Goal: Information Seeking & Learning: Check status

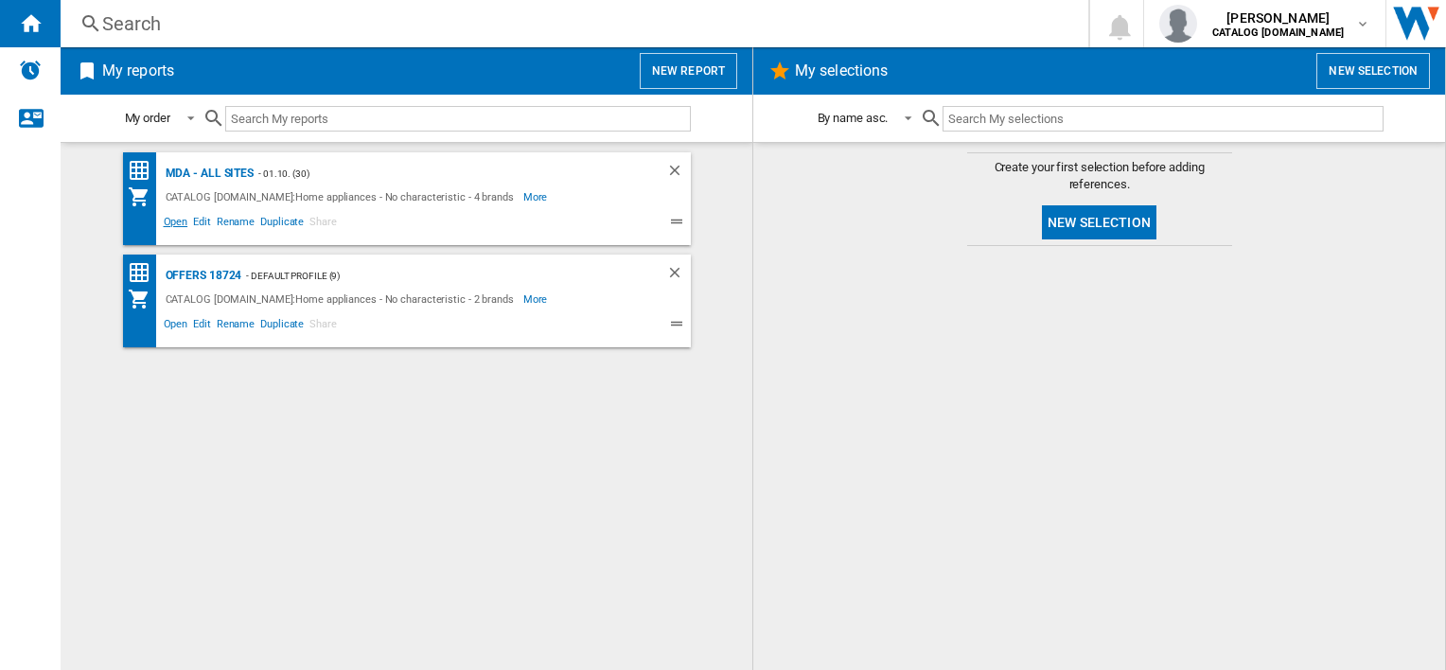
click at [170, 217] on span "Open" at bounding box center [176, 224] width 30 height 23
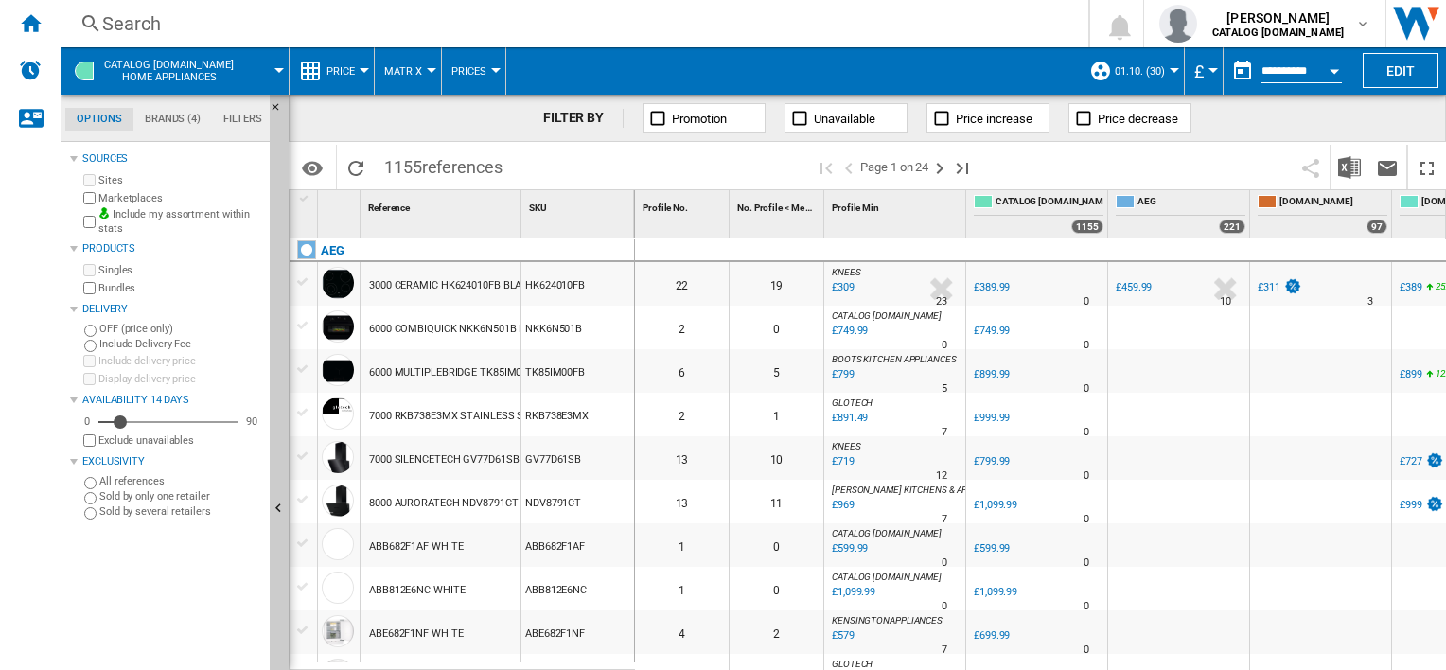
click at [695, 26] on div "Search" at bounding box center [570, 23] width 937 height 26
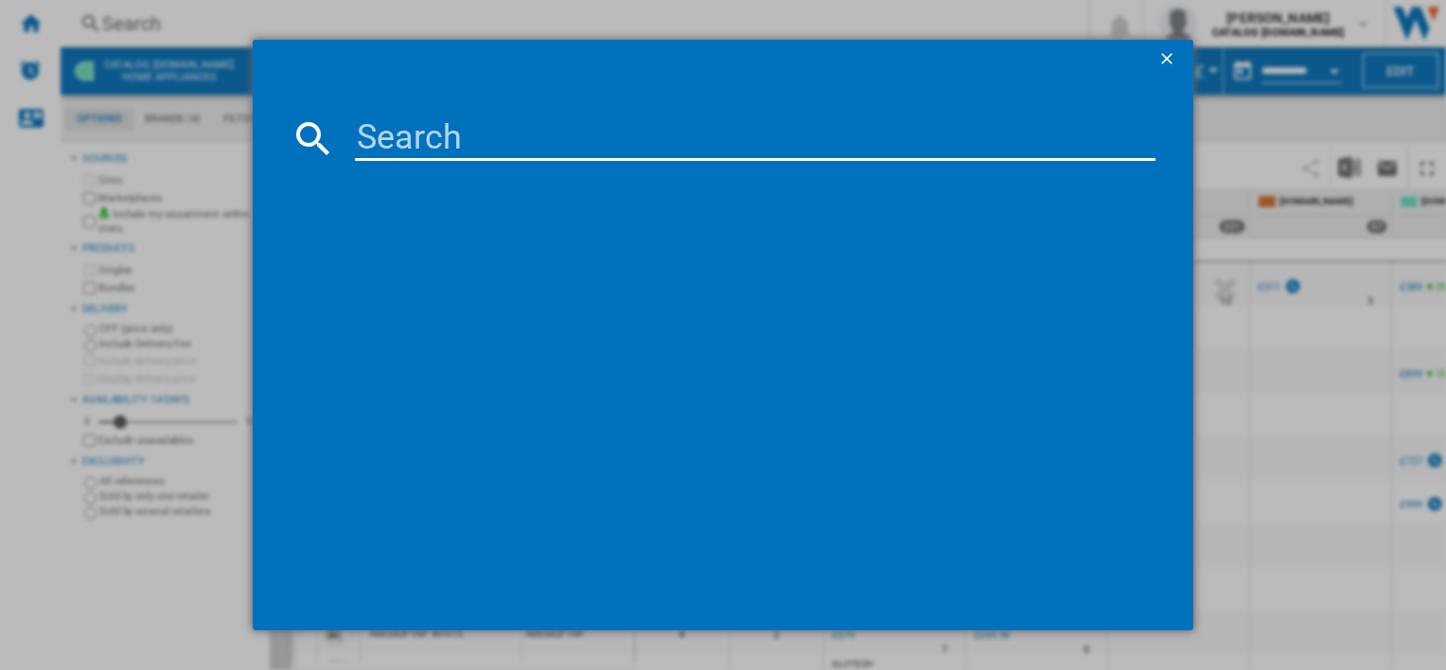
click at [715, 132] on input at bounding box center [755, 137] width 800 height 45
paste input "TK6DS181ES"
type input "TK6DS181ES"
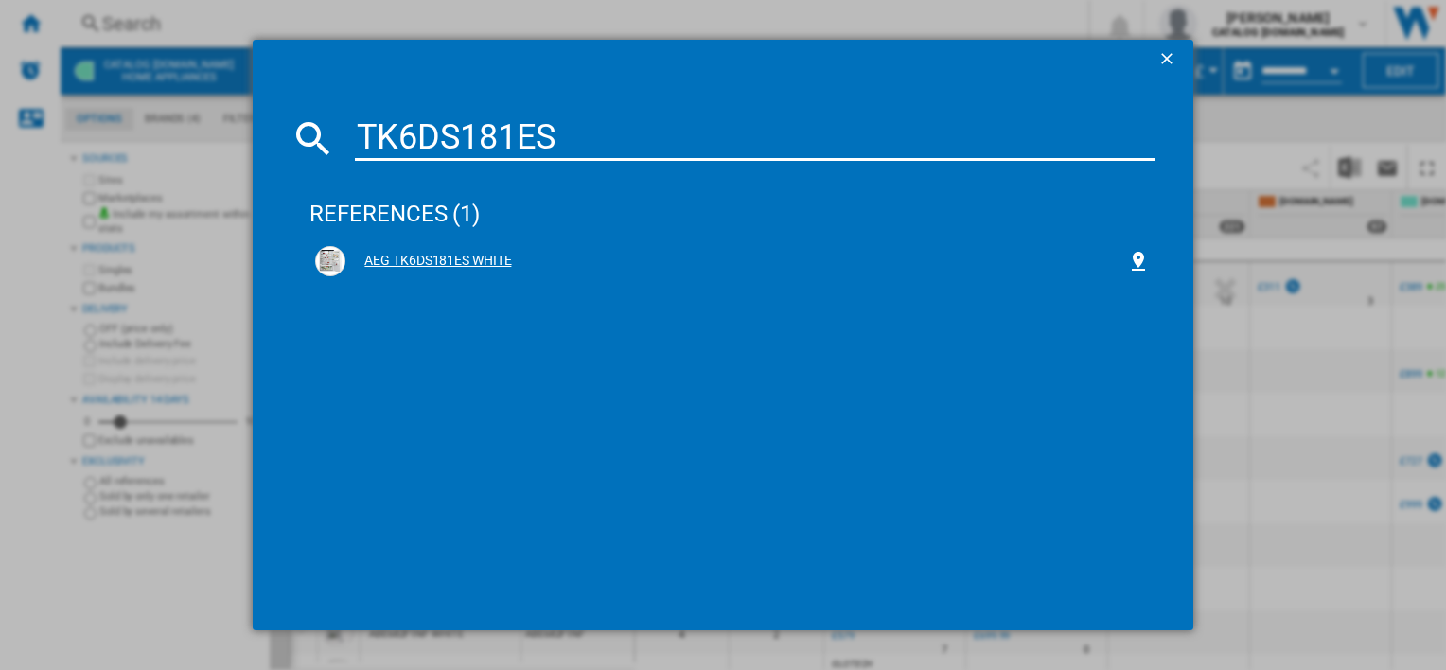
click at [435, 257] on div "AEG TK6DS181ES WHITE" at bounding box center [735, 261] width 781 height 19
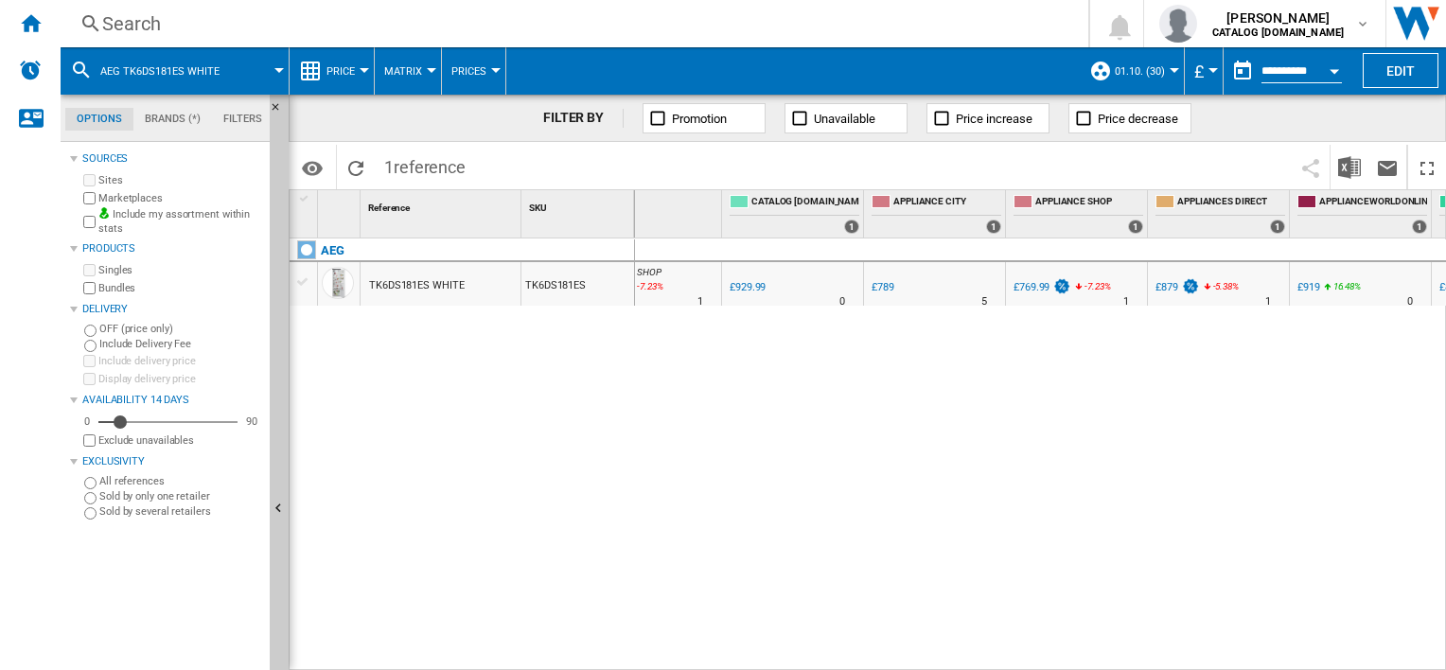
scroll to position [0, 246]
click at [519, 23] on div "Search" at bounding box center [570, 23] width 937 height 26
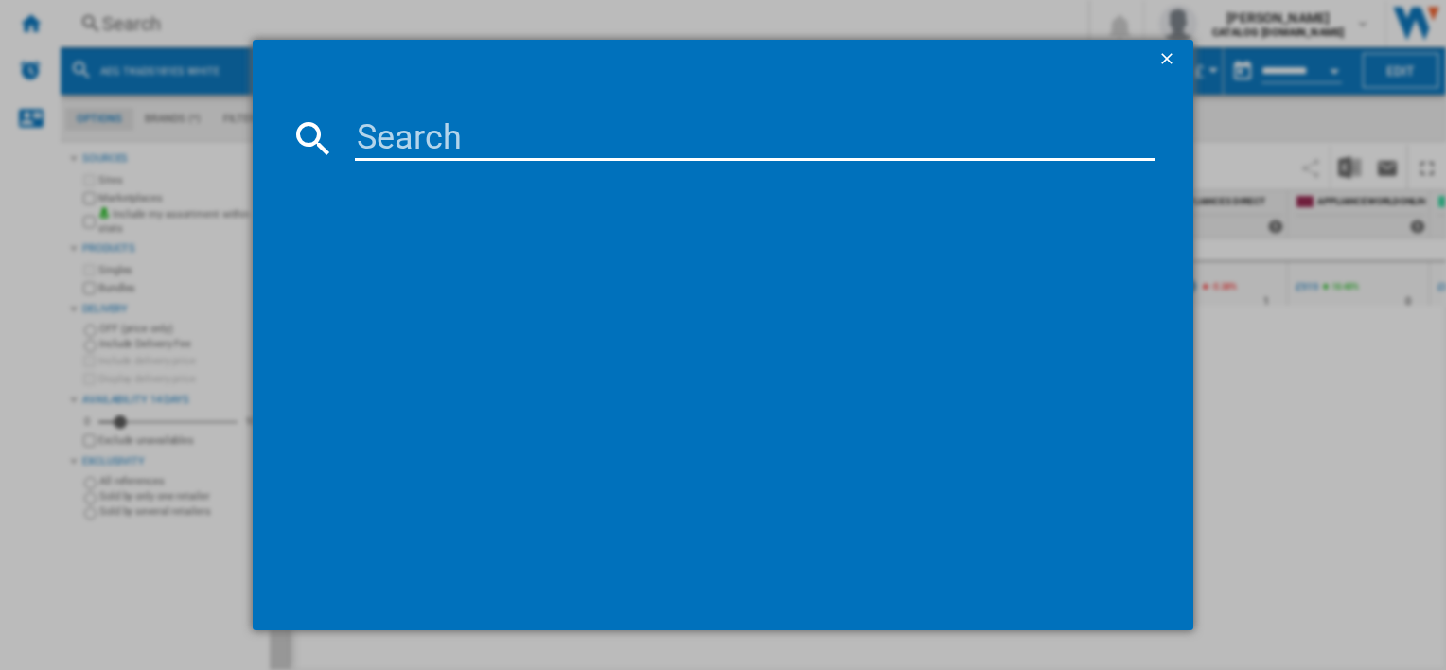
click at [568, 133] on input at bounding box center [755, 137] width 800 height 45
type input "IKX84401CB"
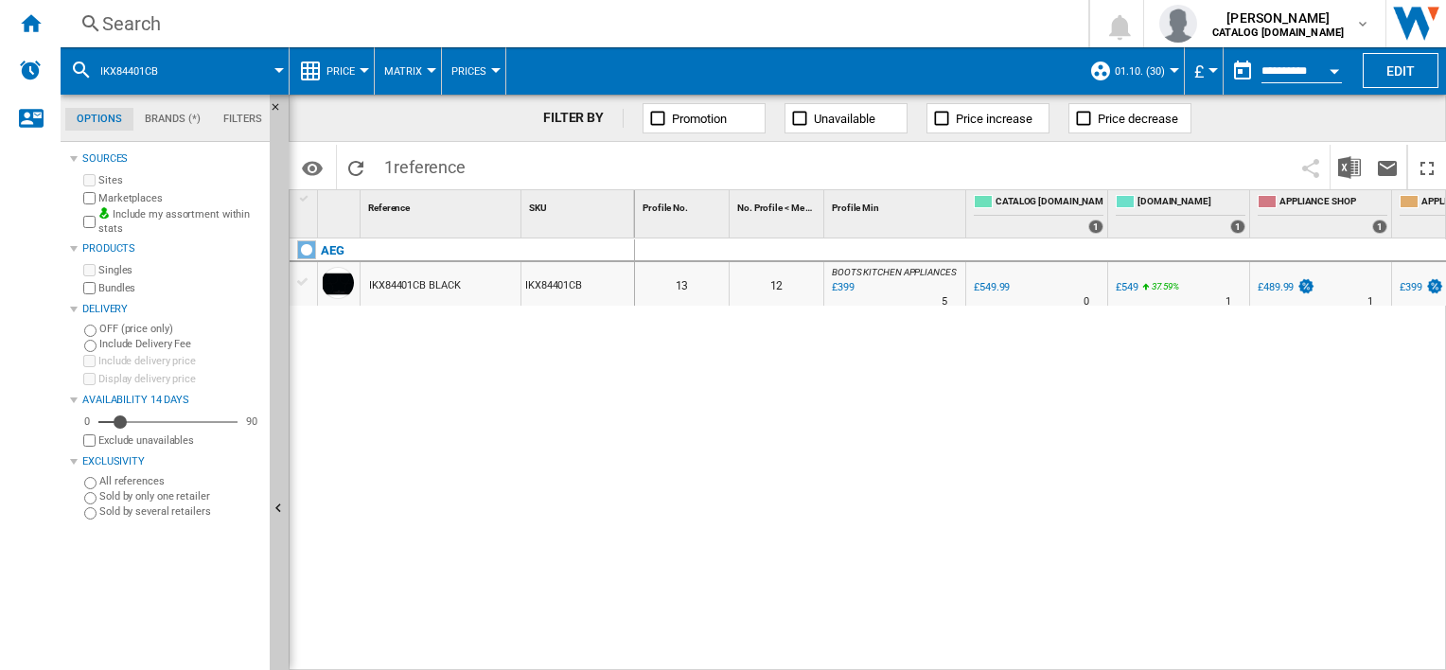
click at [700, 34] on div "Search" at bounding box center [570, 23] width 937 height 26
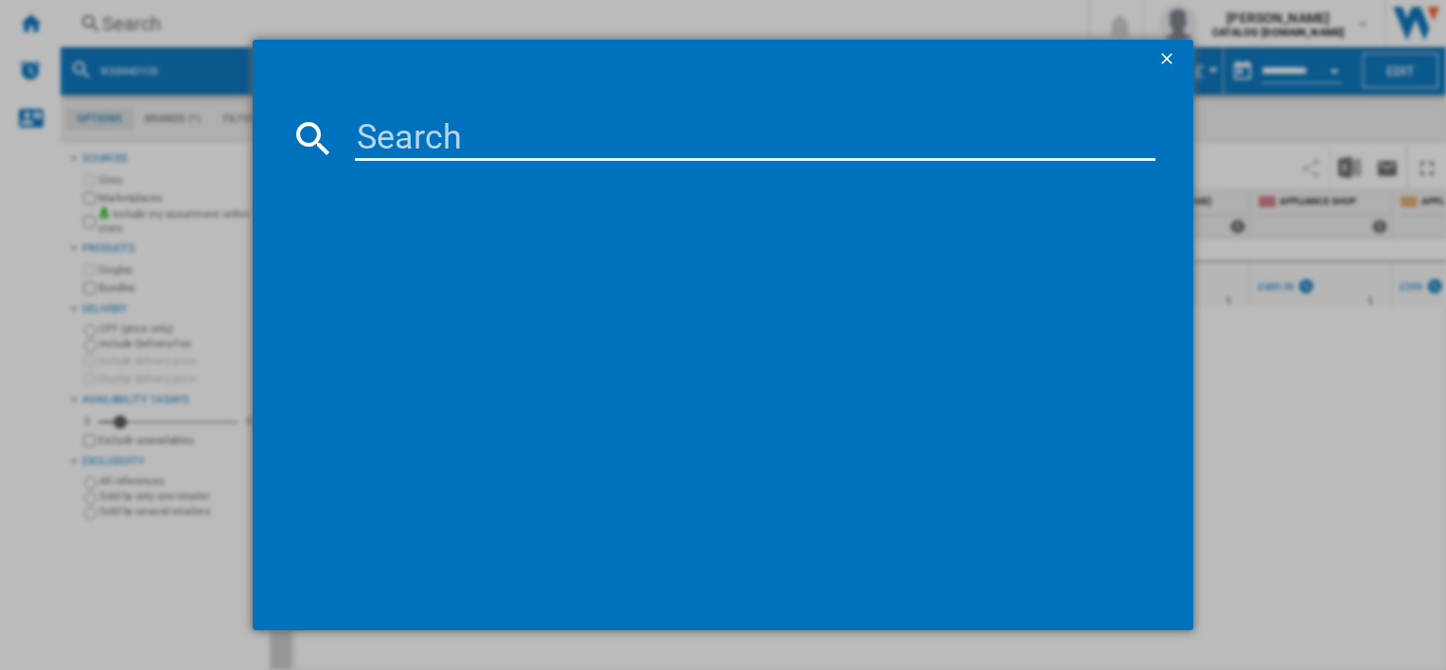
click at [674, 148] on input at bounding box center [755, 137] width 800 height 45
type input "SO84IA0SIB"
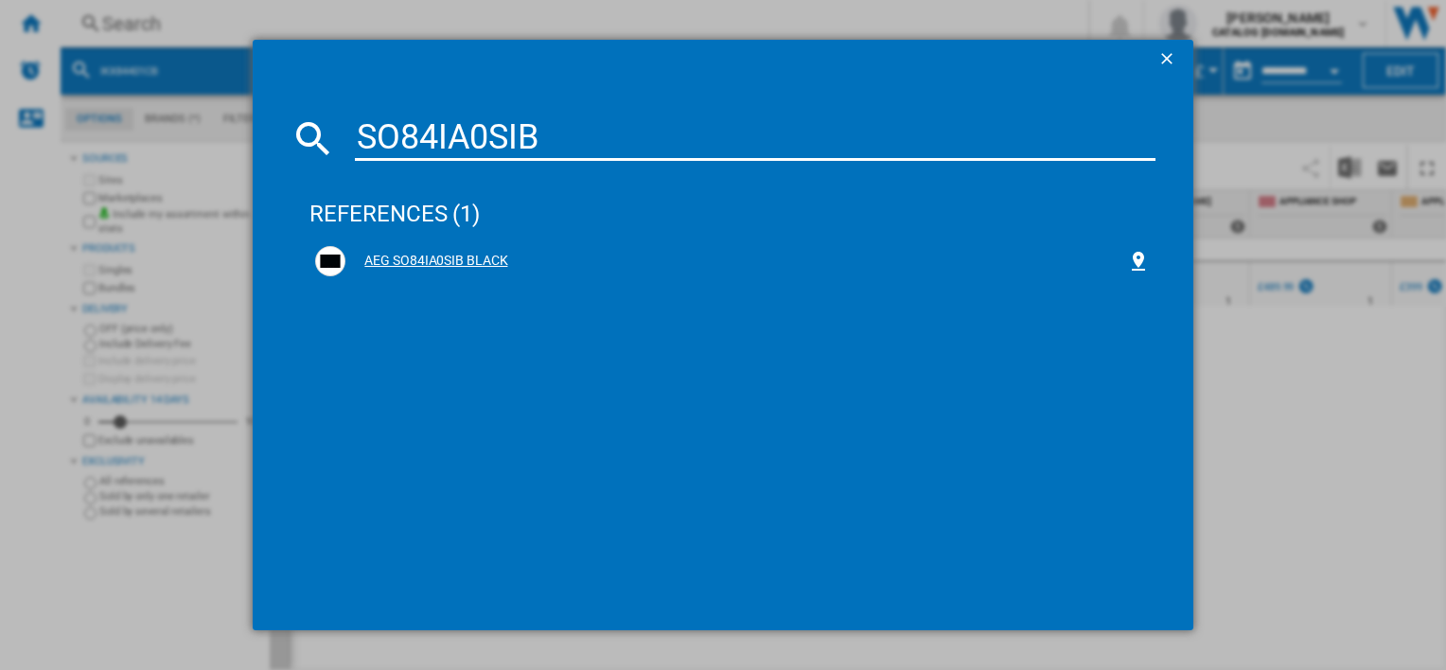
click at [427, 248] on div "AEG SO84IA0SIB BLACK" at bounding box center [732, 261] width 834 height 30
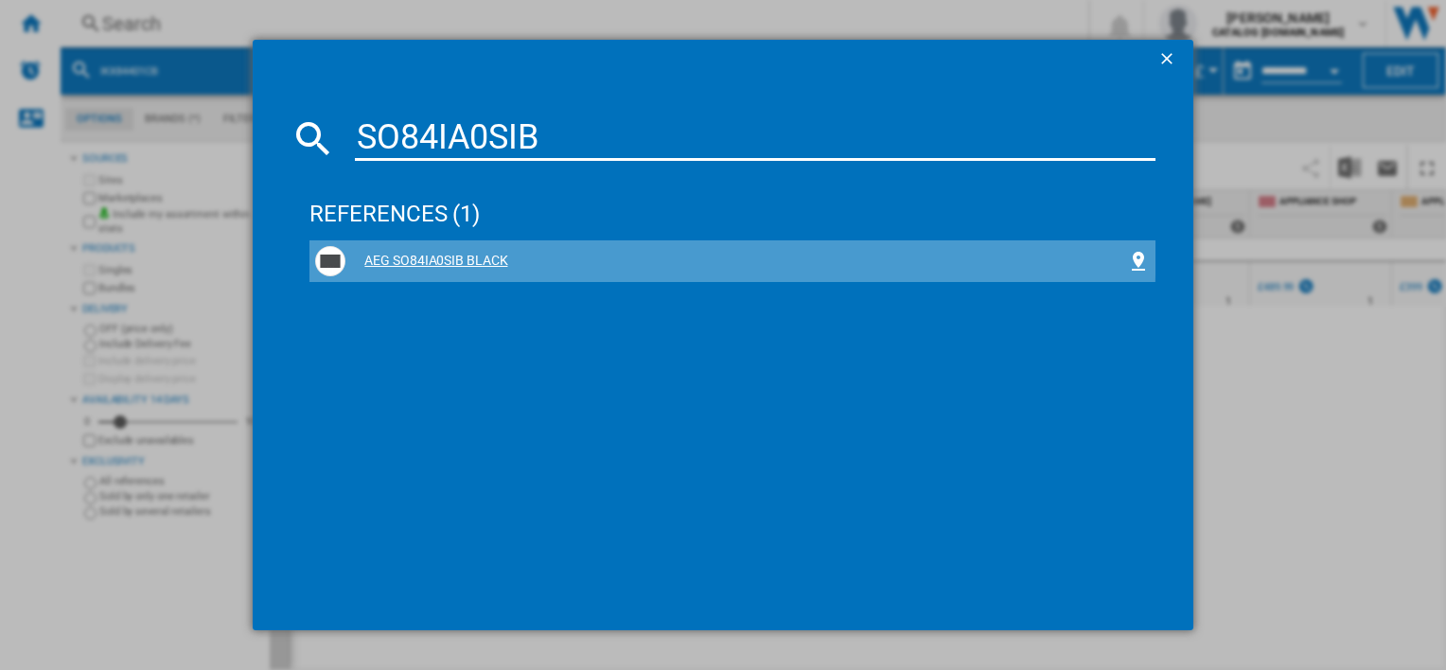
click at [439, 258] on div "AEG SO84IA0SIB BLACK" at bounding box center [735, 261] width 781 height 19
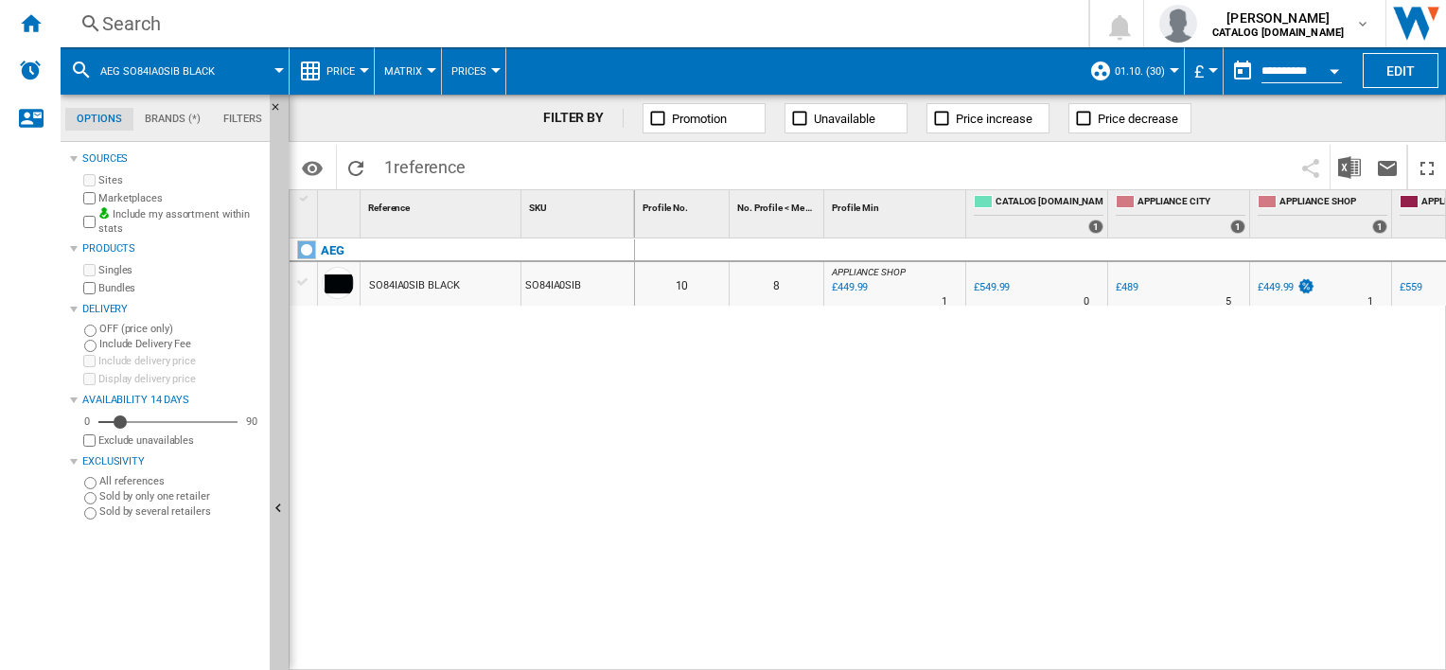
click at [440, 11] on div "Search" at bounding box center [570, 23] width 937 height 26
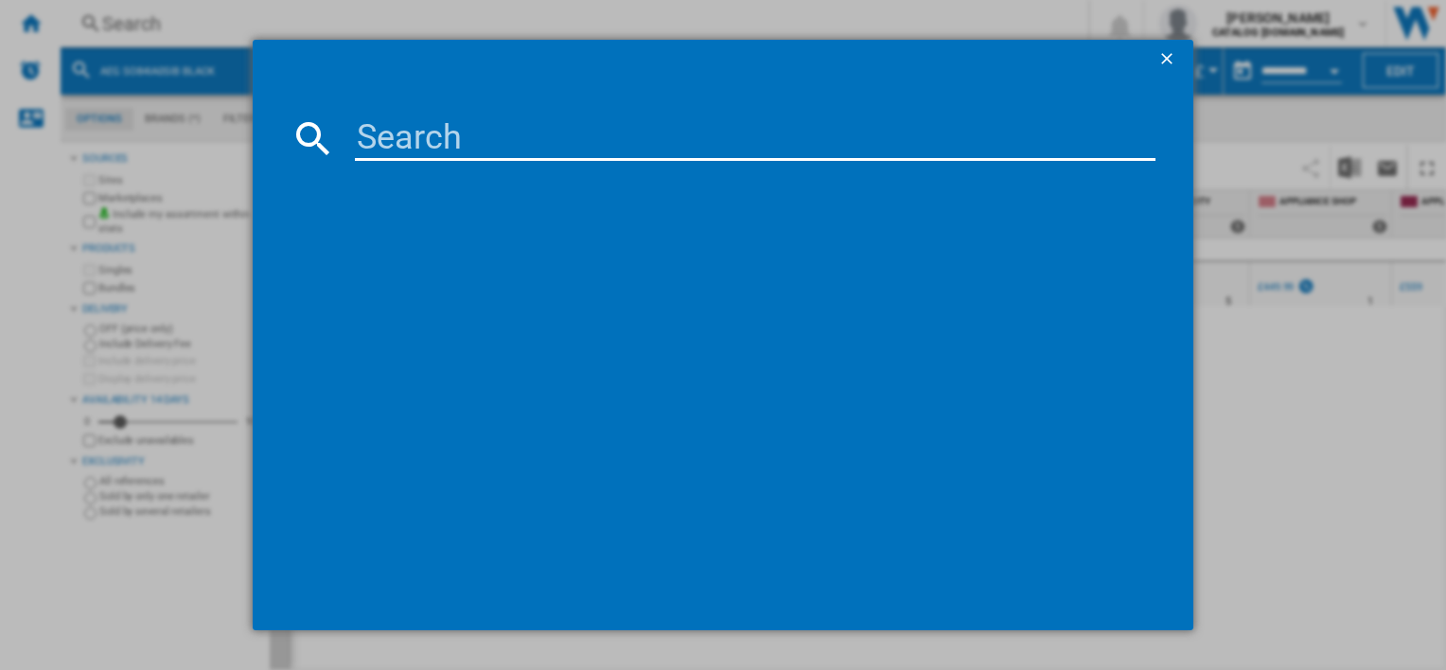
click at [606, 118] on input at bounding box center [755, 137] width 800 height 45
type input "OK6NK40K"
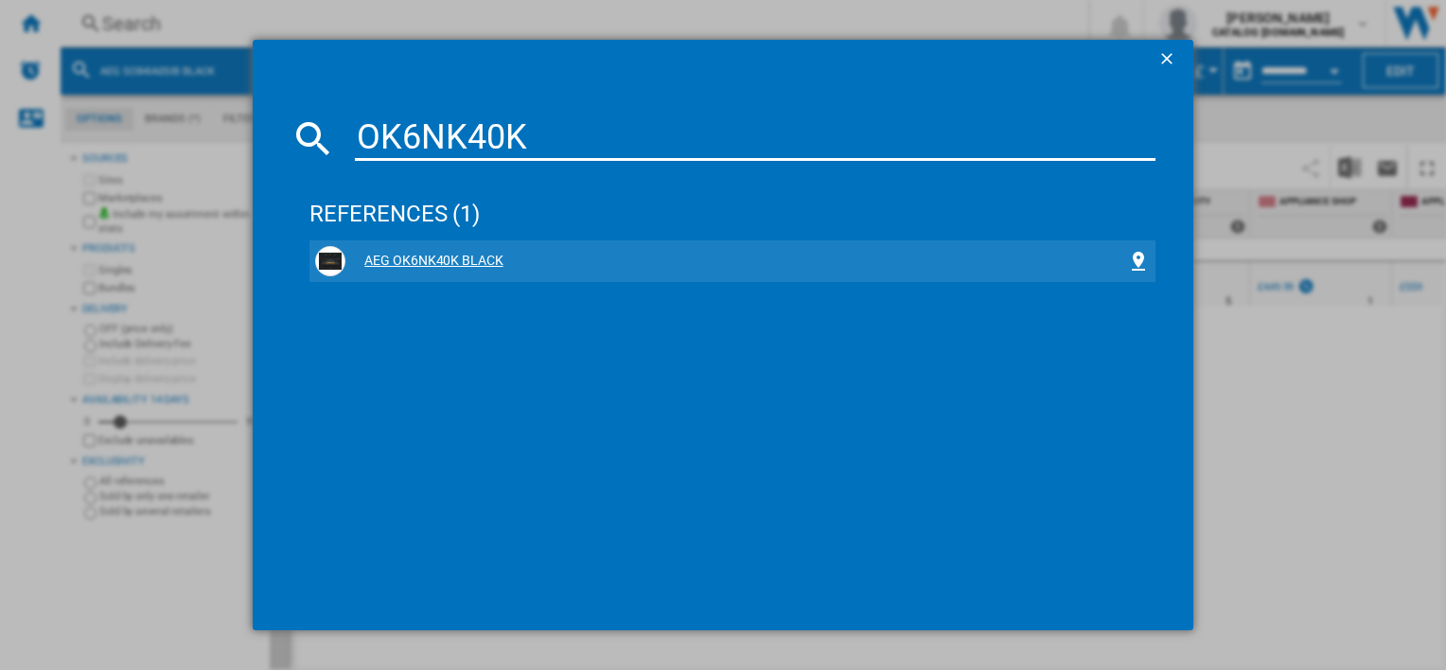
click at [484, 254] on div "AEG OK6NK40K BLACK" at bounding box center [735, 261] width 781 height 19
